Goal: Information Seeking & Learning: Learn about a topic

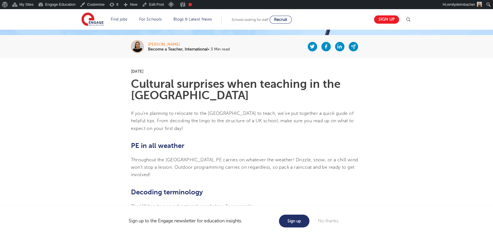
scroll to position [103, 0]
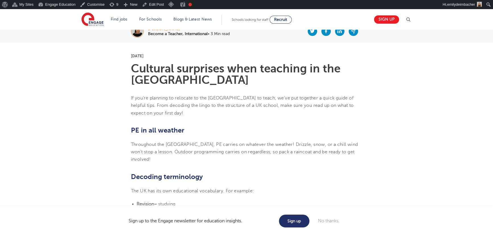
click at [326, 223] on div "Sign up No thanks." at bounding box center [309, 220] width 61 height 7
click at [327, 222] on link "No thanks." at bounding box center [329, 220] width 22 height 5
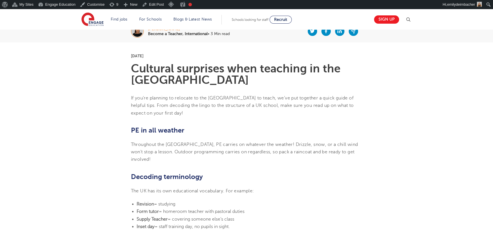
scroll to position [0, 0]
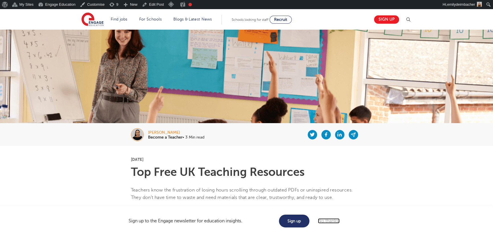
click at [335, 218] on link "No thanks." at bounding box center [329, 220] width 22 height 5
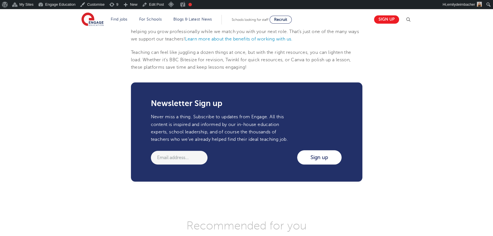
scroll to position [699, 0]
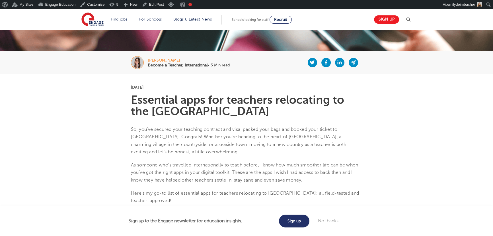
scroll to position [77, 0]
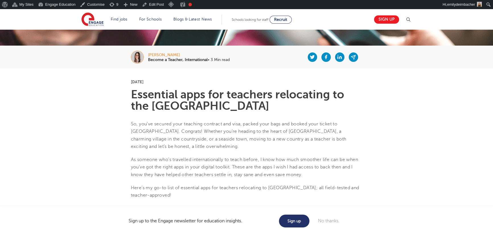
click at [326, 218] on div "Sign up No thanks." at bounding box center [309, 220] width 61 height 7
click at [327, 220] on link "No thanks." at bounding box center [329, 220] width 22 height 5
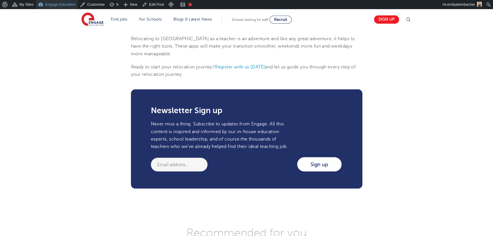
scroll to position [1398, 0]
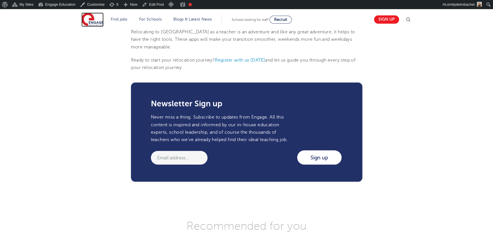
click at [92, 23] on img at bounding box center [92, 20] width 22 height 14
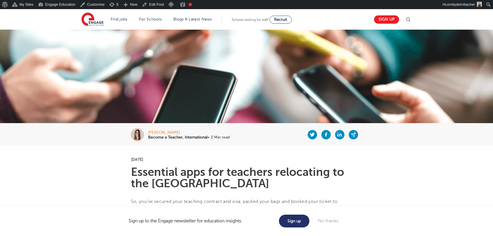
scroll to position [1398, 0]
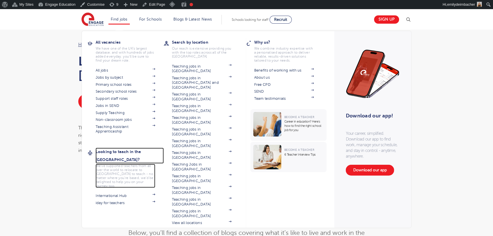
click at [134, 151] on h3 "Looking to teach in the [GEOGRAPHIC_DATA]?" at bounding box center [130, 155] width 68 height 16
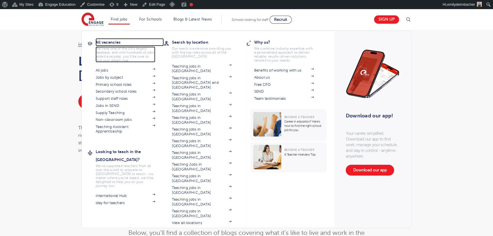
click at [112, 42] on h3 "All vacancies" at bounding box center [130, 42] width 68 height 8
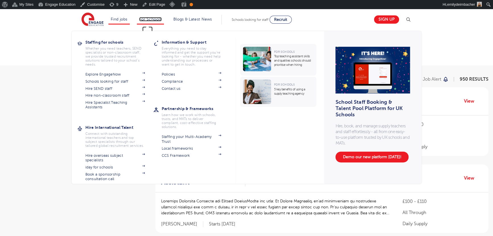
click at [157, 18] on link "For Schools" at bounding box center [150, 19] width 22 height 4
